Goal: Transaction & Acquisition: Purchase product/service

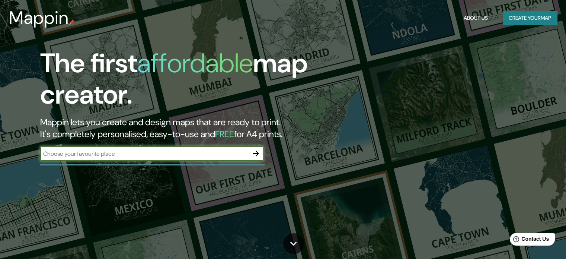
click at [258, 150] on icon "button" at bounding box center [256, 153] width 9 height 9
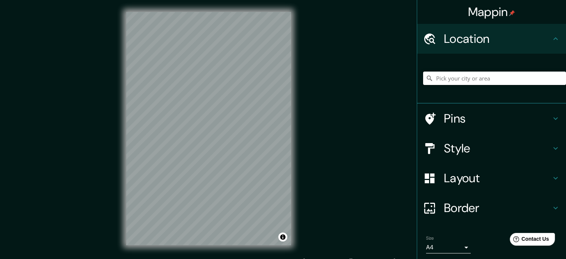
click at [484, 80] on input "Pick your city or area" at bounding box center [494, 77] width 143 height 13
type input "a"
click at [432, 79] on input "[GEOGRAPHIC_DATA], [GEOGRAPHIC_DATA], [GEOGRAPHIC_DATA]" at bounding box center [494, 77] width 143 height 13
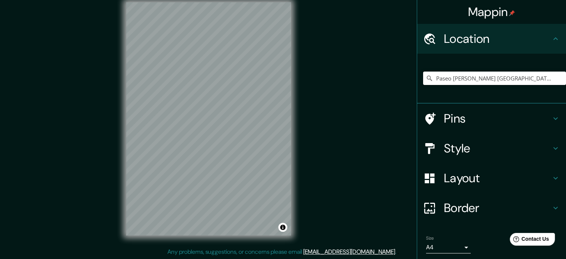
type input "Paseo [PERSON_NAME] [GEOGRAPHIC_DATA], [GEOGRAPHIC_DATA], [GEOGRAPHIC_DATA], [G…"
click at [551, 148] on icon at bounding box center [555, 148] width 9 height 9
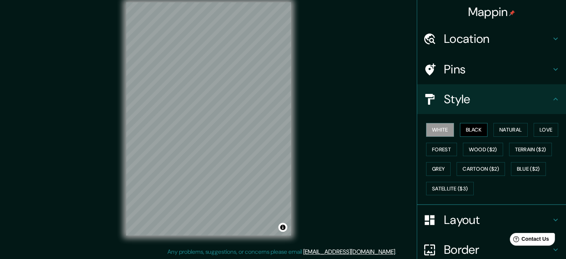
click at [468, 132] on button "Black" at bounding box center [474, 130] width 28 height 14
click at [499, 129] on button "Natural" at bounding box center [510, 130] width 34 height 14
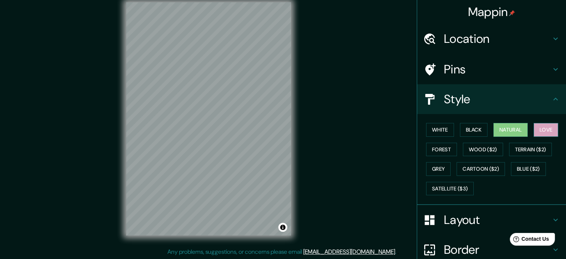
click at [544, 129] on button "Love" at bounding box center [546, 130] width 25 height 14
click at [433, 147] on button "Forest" at bounding box center [441, 149] width 31 height 14
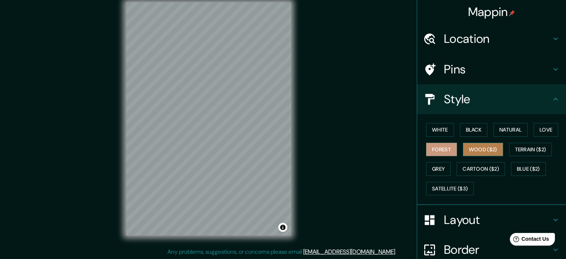
click at [464, 150] on button "Wood ($2)" at bounding box center [483, 149] width 40 height 14
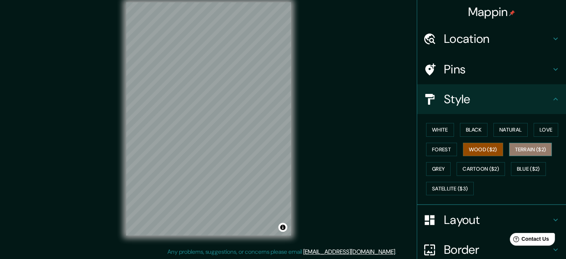
click at [510, 151] on button "Terrain ($2)" at bounding box center [530, 149] width 43 height 14
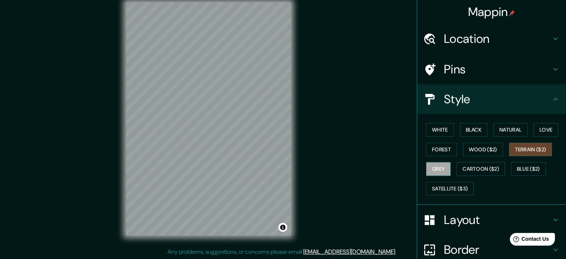
click at [435, 169] on button "Grey" at bounding box center [438, 169] width 25 height 14
click at [463, 183] on button "Satellite ($3)" at bounding box center [450, 189] width 48 height 14
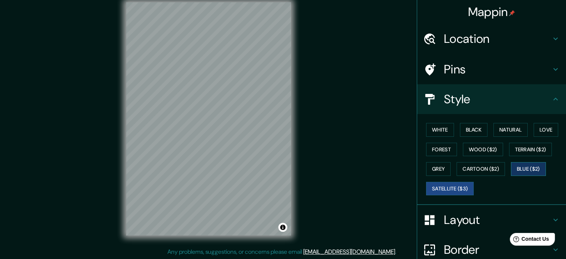
click at [518, 168] on button "Blue ($2)" at bounding box center [528, 169] width 35 height 14
click at [452, 186] on button "Satellite ($3)" at bounding box center [450, 189] width 48 height 14
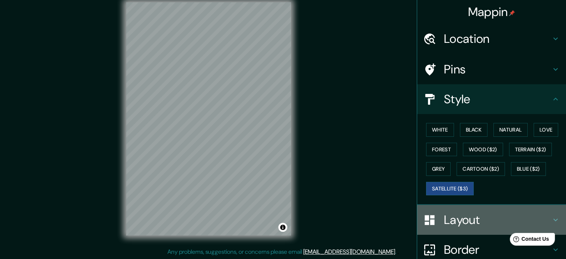
click at [496, 218] on h4 "Layout" at bounding box center [497, 219] width 107 height 15
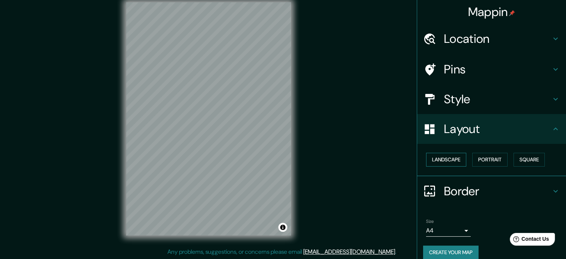
click at [455, 158] on button "Landscape" at bounding box center [446, 160] width 40 height 14
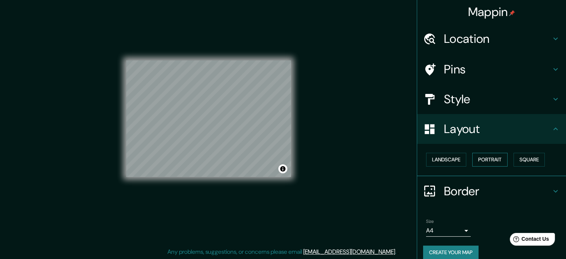
click at [480, 157] on button "Portrait" at bounding box center [489, 160] width 35 height 14
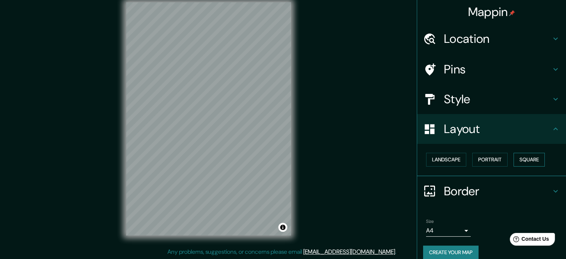
click at [525, 157] on button "Square" at bounding box center [528, 160] width 31 height 14
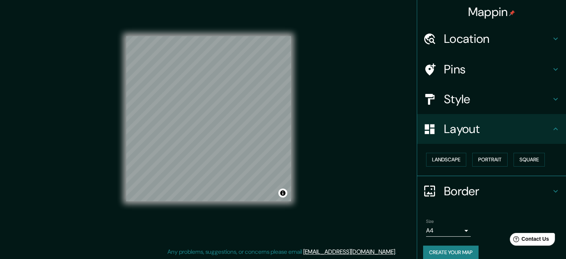
click at [537, 102] on h4 "Style" at bounding box center [497, 99] width 107 height 15
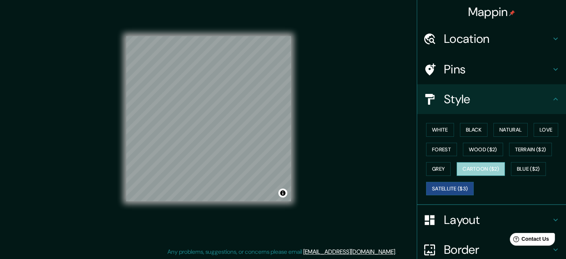
click at [485, 168] on button "Cartoon ($2)" at bounding box center [481, 169] width 48 height 14
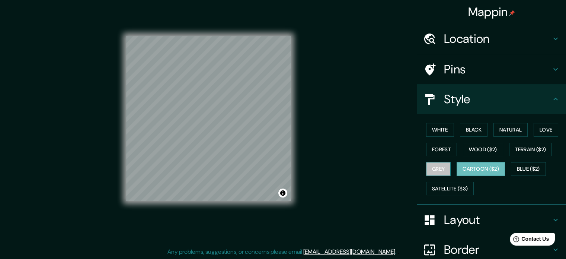
click at [438, 168] on button "Grey" at bounding box center [438, 169] width 25 height 14
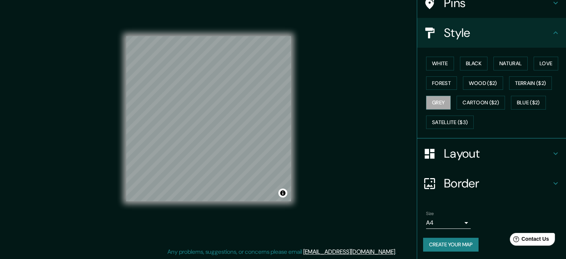
click at [496, 179] on h4 "Border" at bounding box center [497, 183] width 107 height 15
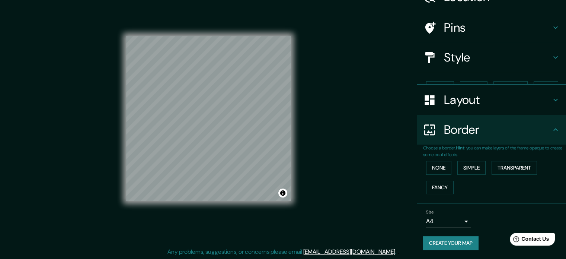
scroll to position [28, 0]
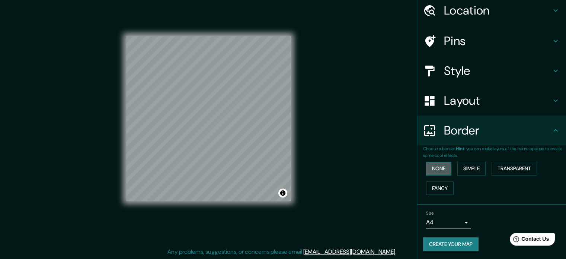
click at [443, 167] on button "None" at bounding box center [438, 168] width 25 height 14
click at [457, 168] on button "Simple" at bounding box center [471, 168] width 28 height 14
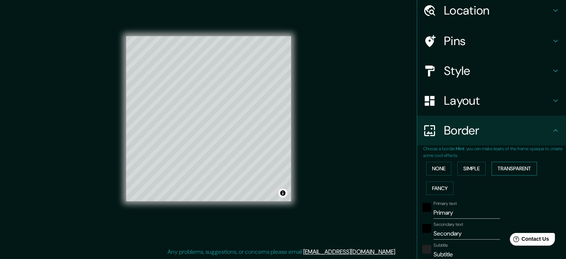
click at [502, 169] on button "Transparent" at bounding box center [513, 168] width 45 height 14
click at [437, 188] on button "Fancy" at bounding box center [440, 188] width 28 height 14
click at [439, 172] on button "None" at bounding box center [438, 168] width 25 height 14
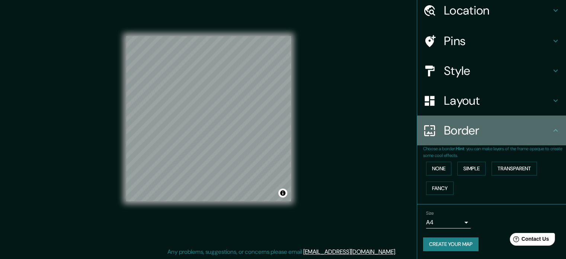
click at [515, 135] on h4 "Border" at bounding box center [497, 130] width 107 height 15
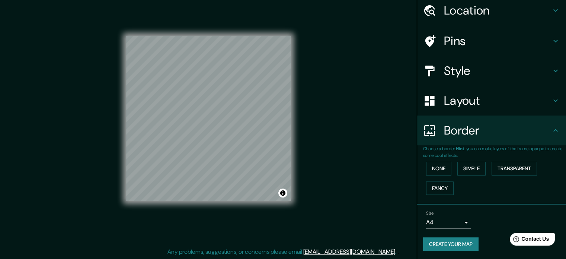
click at [554, 129] on icon at bounding box center [555, 130] width 9 height 9
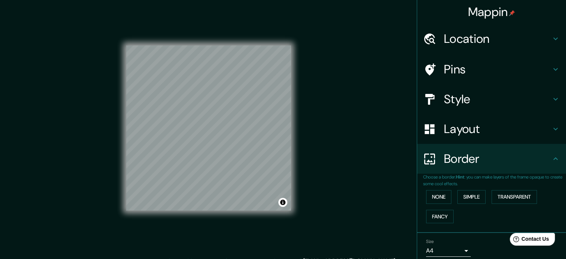
scroll to position [0, 0]
click at [551, 65] on icon at bounding box center [555, 69] width 9 height 9
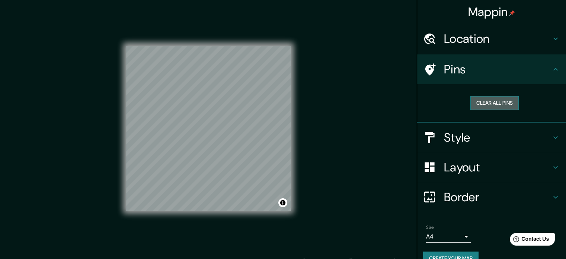
click at [496, 103] on button "Clear all pins" at bounding box center [494, 103] width 48 height 14
click at [504, 102] on button "Clear all pins" at bounding box center [494, 103] width 48 height 14
click at [551, 134] on icon at bounding box center [555, 137] width 9 height 9
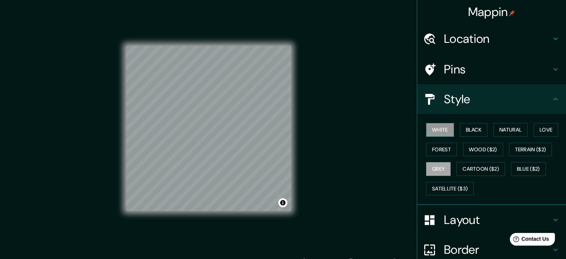
click at [434, 129] on button "White" at bounding box center [440, 130] width 28 height 14
click at [468, 129] on button "Black" at bounding box center [474, 130] width 28 height 14
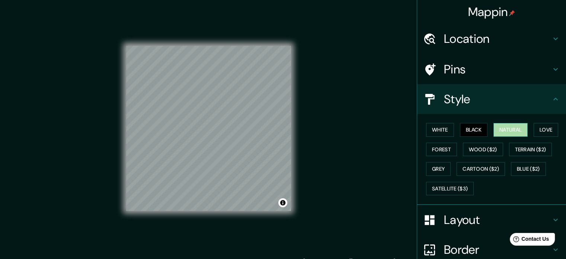
click at [497, 132] on button "Natural" at bounding box center [510, 130] width 34 height 14
click at [543, 130] on button "Love" at bounding box center [546, 130] width 25 height 14
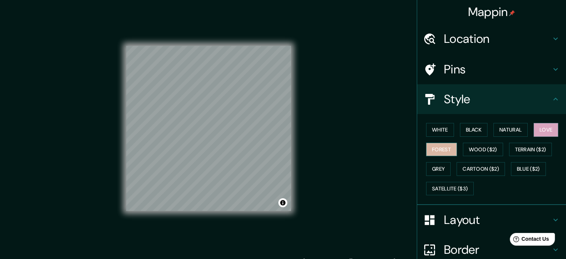
click at [434, 153] on button "Forest" at bounding box center [441, 149] width 31 height 14
click at [479, 154] on button "Wood ($2)" at bounding box center [483, 149] width 40 height 14
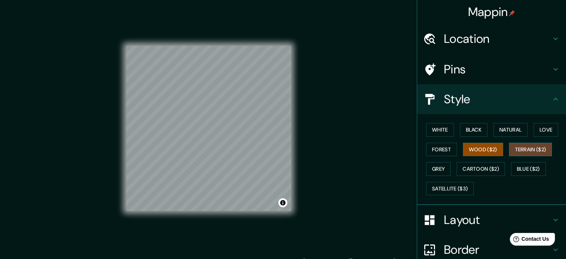
click at [512, 152] on button "Terrain ($2)" at bounding box center [530, 149] width 43 height 14
click at [438, 172] on button "Grey" at bounding box center [438, 169] width 25 height 14
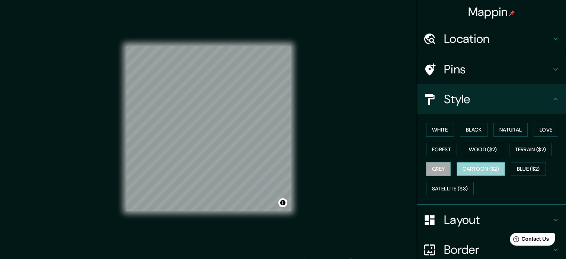
click at [479, 167] on button "Cartoon ($2)" at bounding box center [481, 169] width 48 height 14
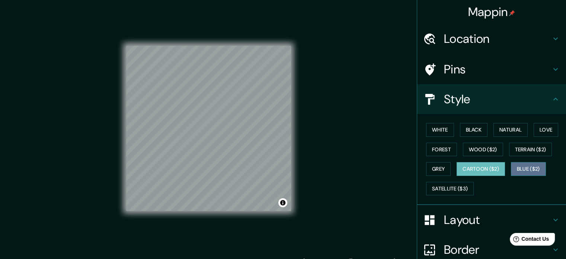
click at [514, 167] on button "Blue ($2)" at bounding box center [528, 169] width 35 height 14
click at [479, 171] on button "Cartoon ($2)" at bounding box center [481, 169] width 48 height 14
click at [518, 163] on button "Blue ($2)" at bounding box center [528, 169] width 35 height 14
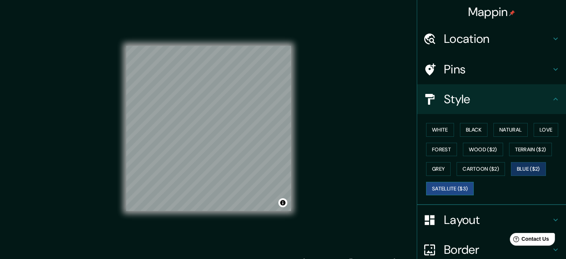
click at [451, 186] on button "Satellite ($3)" at bounding box center [450, 189] width 48 height 14
click at [537, 130] on button "Love" at bounding box center [546, 130] width 25 height 14
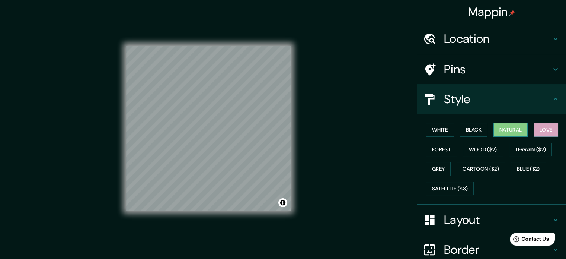
click at [519, 129] on button "Natural" at bounding box center [510, 130] width 34 height 14
click at [475, 131] on button "Black" at bounding box center [474, 130] width 28 height 14
click at [538, 130] on button "Love" at bounding box center [546, 130] width 25 height 14
click at [536, 38] on h4 "Location" at bounding box center [497, 38] width 107 height 15
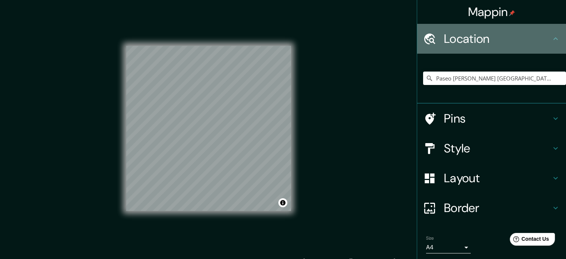
click at [536, 38] on h4 "Location" at bounding box center [497, 38] width 107 height 15
click at [551, 42] on icon at bounding box center [555, 38] width 9 height 9
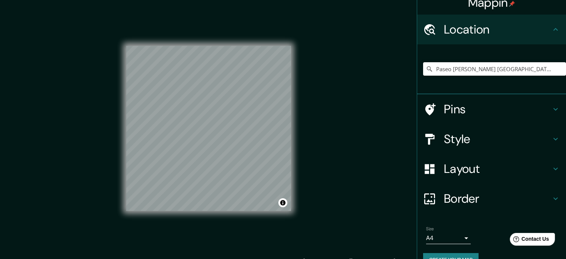
scroll to position [25, 0]
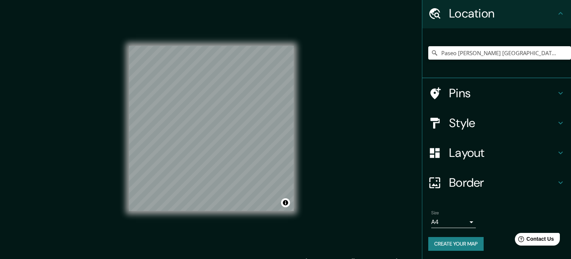
click at [457, 221] on body "Mappin Location [GEOGRAPHIC_DATA][PERSON_NAME], [GEOGRAPHIC_DATA], [GEOGRAPHIC_…" at bounding box center [285, 129] width 571 height 259
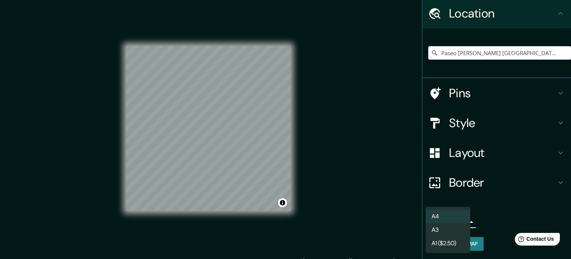
click at [493, 217] on div at bounding box center [285, 129] width 571 height 259
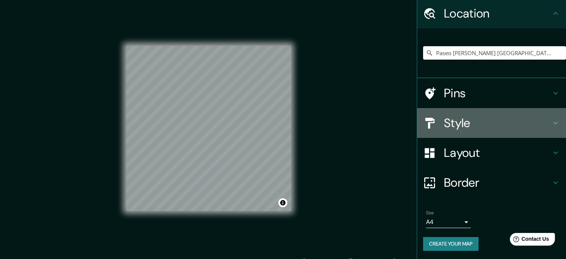
click at [525, 119] on h4 "Style" at bounding box center [497, 122] width 107 height 15
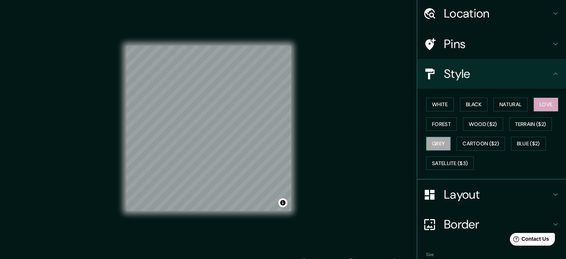
click at [437, 140] on button "Grey" at bounding box center [438, 144] width 25 height 14
click at [487, 142] on button "Cartoon ($2)" at bounding box center [481, 144] width 48 height 14
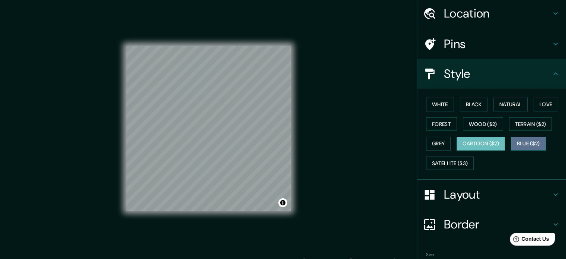
click at [511, 143] on button "Blue ($2)" at bounding box center [528, 144] width 35 height 14
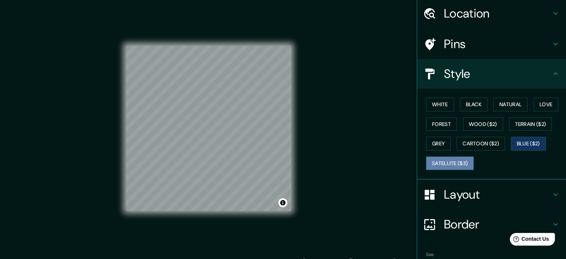
click at [445, 160] on button "Satellite ($3)" at bounding box center [450, 163] width 48 height 14
click at [521, 141] on button "Blue ($2)" at bounding box center [528, 144] width 35 height 14
click at [445, 104] on button "White" at bounding box center [440, 104] width 28 height 14
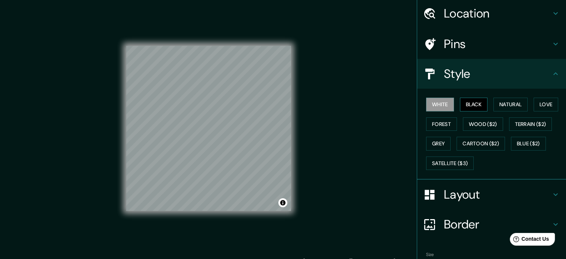
click at [462, 104] on button "Black" at bounding box center [474, 104] width 28 height 14
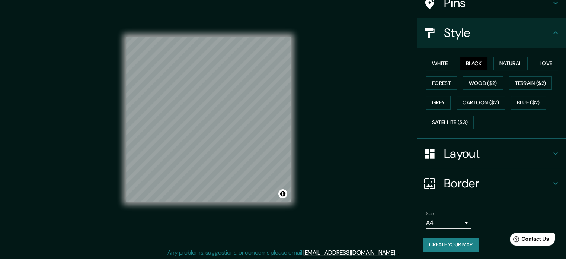
scroll to position [10, 0]
click at [455, 240] on button "Create your map" at bounding box center [450, 244] width 55 height 14
click at [468, 239] on button "Create your map" at bounding box center [450, 244] width 55 height 14
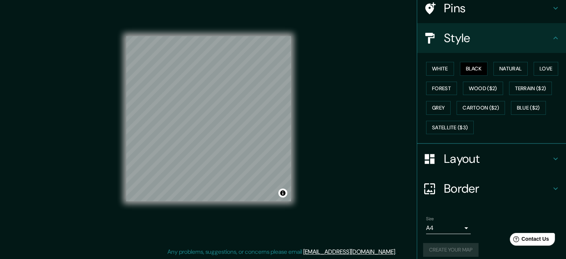
scroll to position [66, 0]
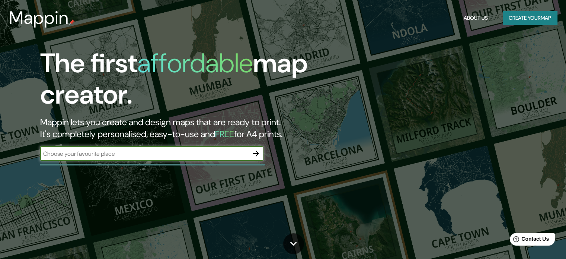
click at [529, 18] on button "Create your map" at bounding box center [530, 18] width 54 height 14
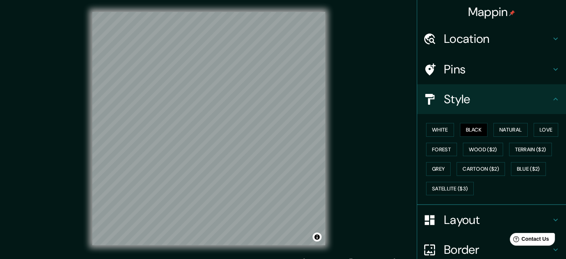
click at [500, 36] on h4 "Location" at bounding box center [497, 38] width 107 height 15
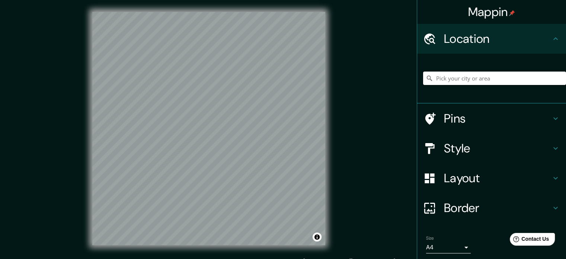
click at [492, 81] on input "Pick your city or area" at bounding box center [494, 77] width 143 height 13
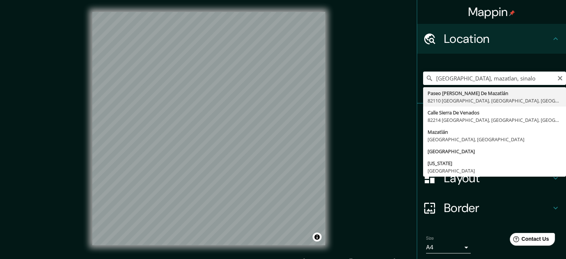
type input "Paseo [PERSON_NAME] [GEOGRAPHIC_DATA], [GEOGRAPHIC_DATA], [GEOGRAPHIC_DATA], [G…"
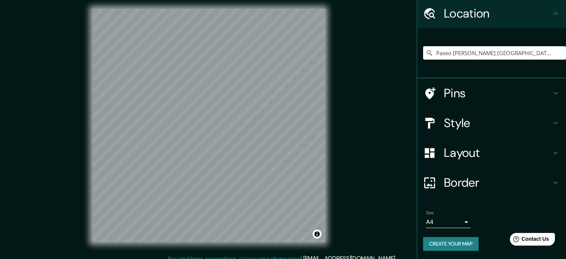
scroll to position [10, 0]
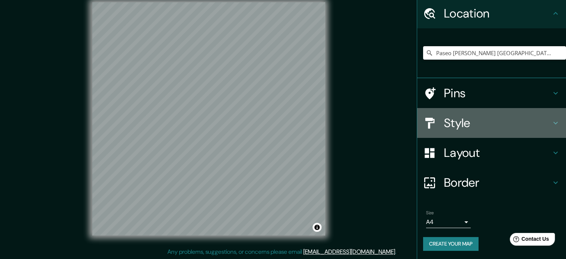
click at [515, 120] on h4 "Style" at bounding box center [497, 122] width 107 height 15
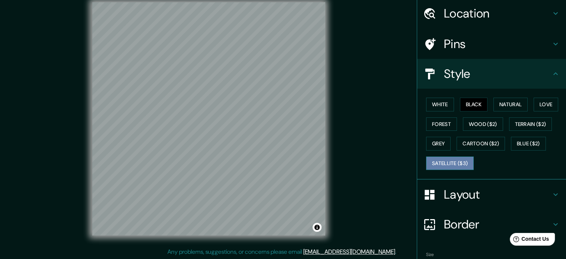
click at [445, 160] on button "Satellite ($3)" at bounding box center [450, 163] width 48 height 14
click at [475, 105] on button "Black" at bounding box center [474, 104] width 28 height 14
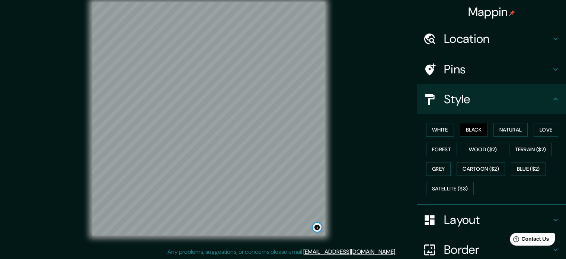
click at [318, 228] on button "Toggle attribution" at bounding box center [317, 226] width 9 height 9
click at [489, 212] on h4 "Layout" at bounding box center [497, 219] width 107 height 15
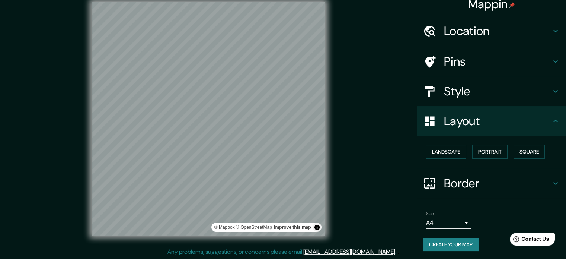
scroll to position [8, 0]
click at [523, 150] on button "Square" at bounding box center [528, 151] width 31 height 14
click at [491, 151] on button "Portrait" at bounding box center [489, 151] width 35 height 14
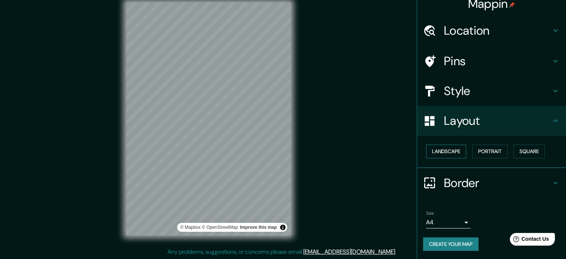
click at [457, 149] on button "Landscape" at bounding box center [446, 151] width 40 height 14
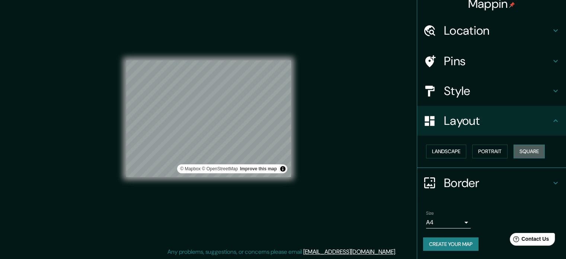
click at [513, 150] on button "Square" at bounding box center [528, 151] width 31 height 14
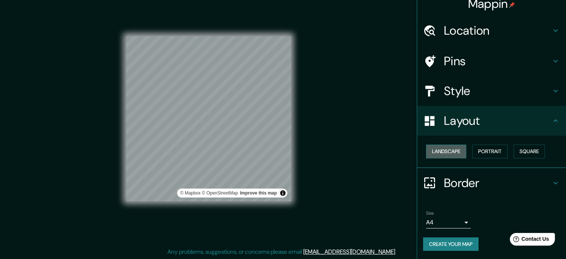
click at [447, 156] on button "Landscape" at bounding box center [446, 151] width 40 height 14
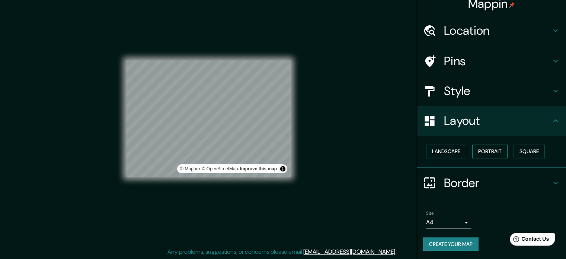
click at [481, 150] on button "Portrait" at bounding box center [489, 151] width 35 height 14
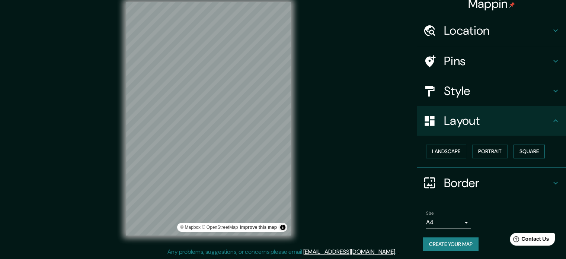
click at [515, 154] on button "Square" at bounding box center [528, 151] width 31 height 14
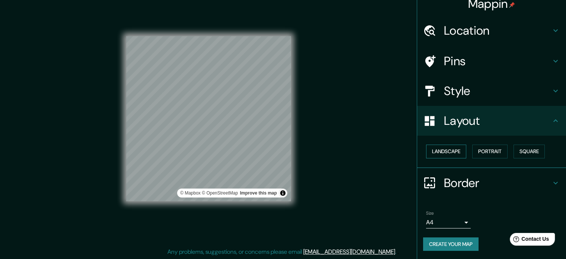
click at [447, 155] on button "Landscape" at bounding box center [446, 151] width 40 height 14
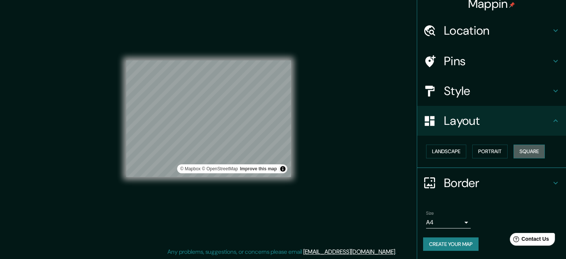
click at [523, 151] on button "Square" at bounding box center [528, 151] width 31 height 14
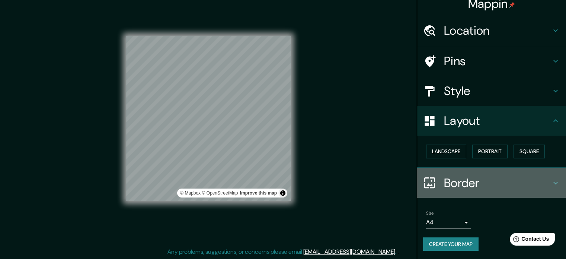
click at [551, 181] on icon at bounding box center [555, 182] width 9 height 9
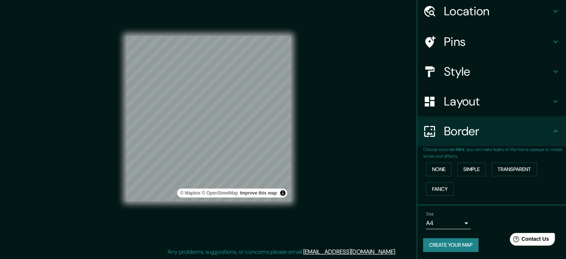
scroll to position [28, 0]
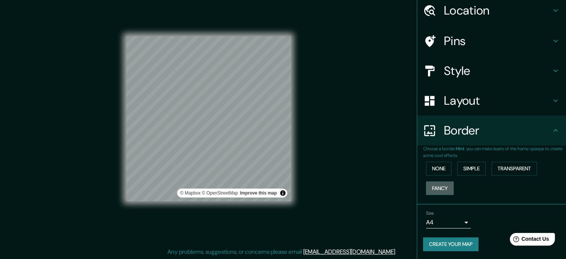
click at [444, 183] on button "Fancy" at bounding box center [440, 188] width 28 height 14
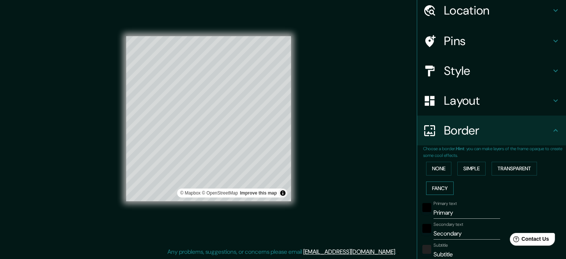
click at [444, 183] on button "Fancy" at bounding box center [440, 188] width 28 height 14
type input "177"
type input "35"
type input "18"
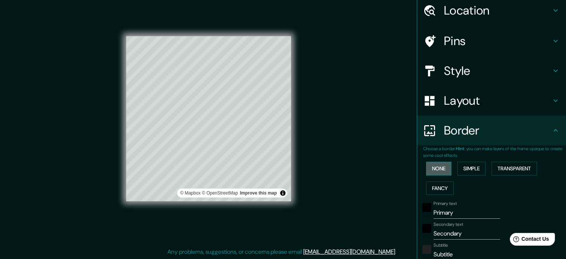
click at [445, 168] on button "None" at bounding box center [438, 168] width 25 height 14
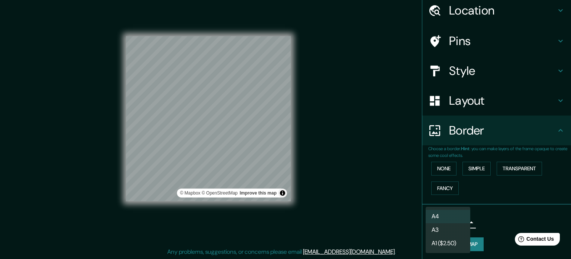
click at [461, 221] on body "Mappin Location [GEOGRAPHIC_DATA][PERSON_NAME], [GEOGRAPHIC_DATA], [GEOGRAPHIC_…" at bounding box center [285, 119] width 571 height 259
click at [458, 215] on li "A4" at bounding box center [448, 215] width 45 height 13
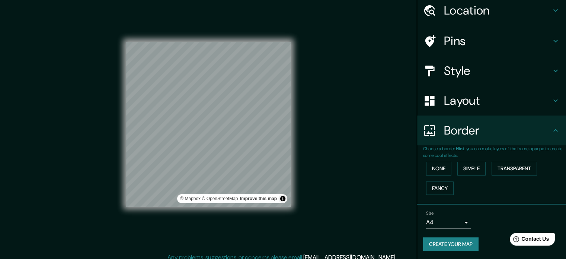
scroll to position [10, 0]
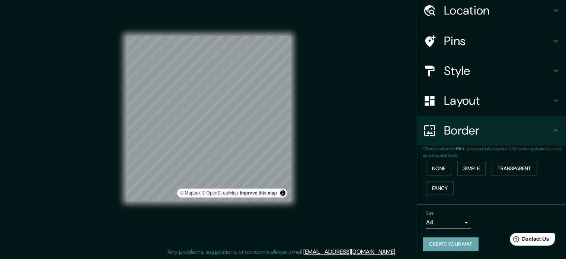
click at [454, 243] on button "Create your map" at bounding box center [450, 244] width 55 height 14
click at [527, 239] on span "Contact Us" at bounding box center [535, 239] width 29 height 6
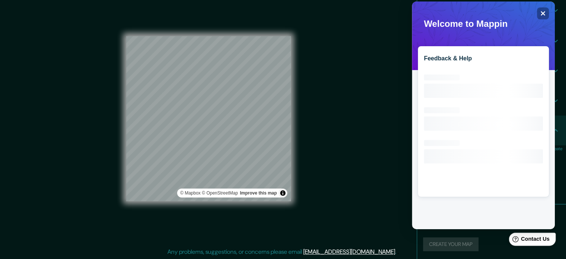
scroll to position [0, 0]
click at [540, 13] on icon "Close" at bounding box center [543, 13] width 6 height 6
